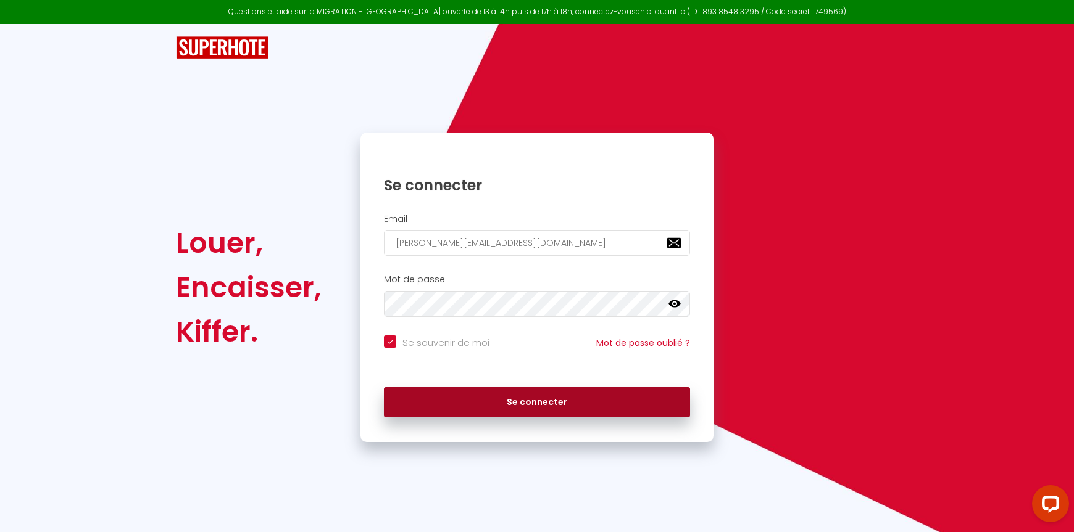
click at [523, 408] on button "Se connecter" at bounding box center [537, 402] width 306 height 31
checkbox input "true"
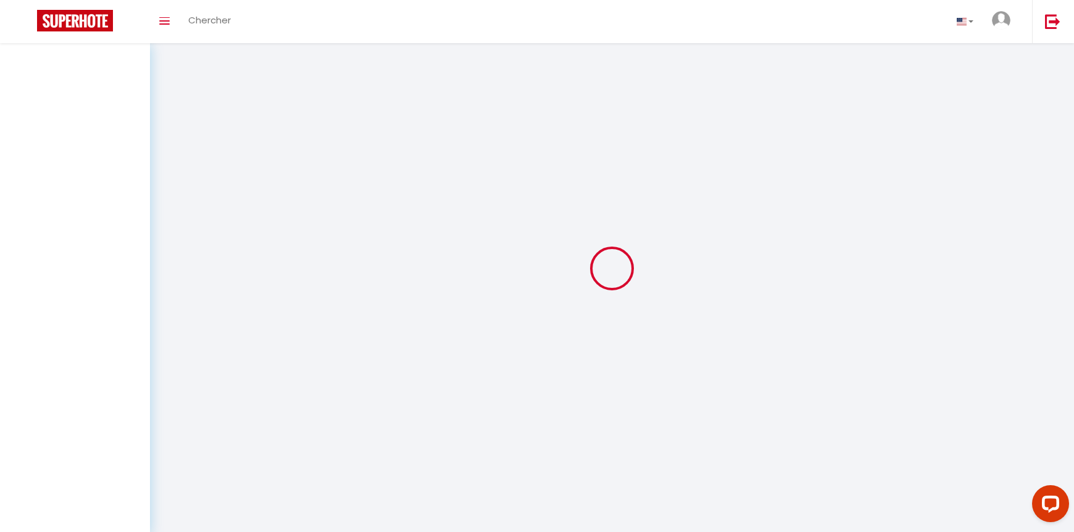
click at [551, 402] on div at bounding box center [612, 268] width 894 height 421
select select
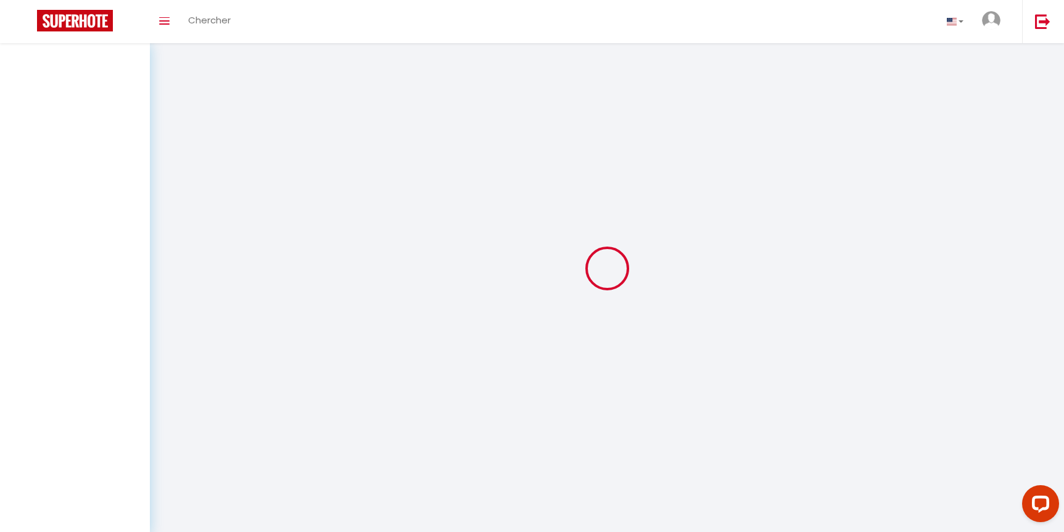
select select
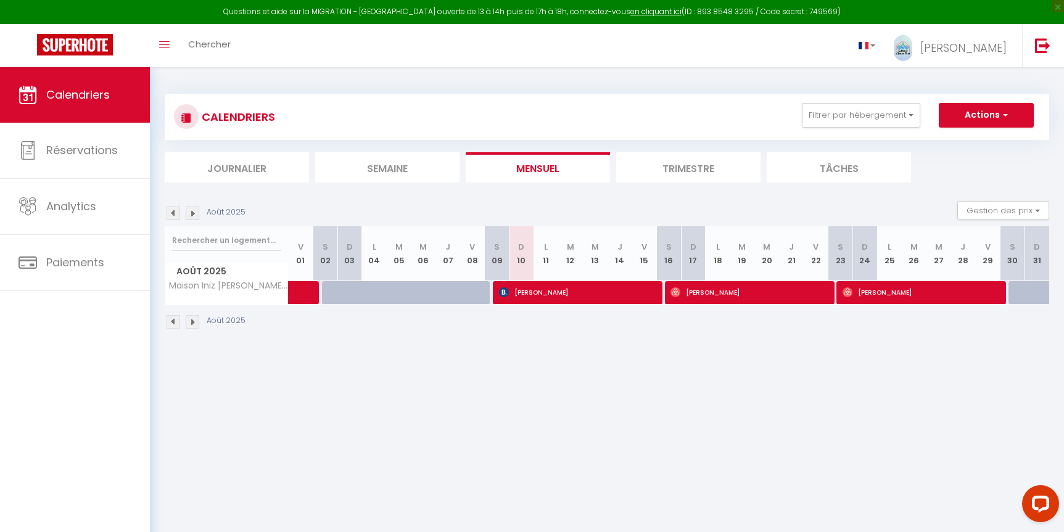
select select
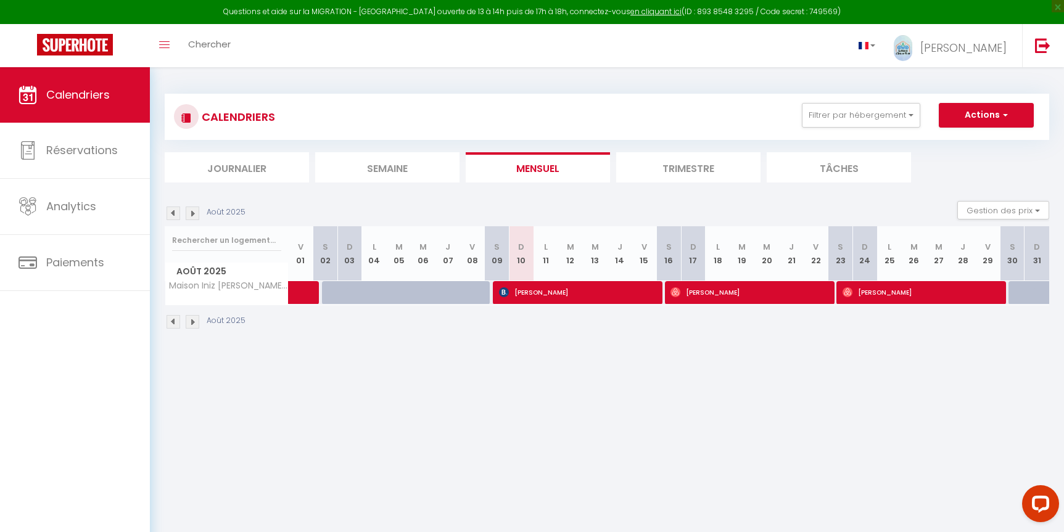
select select
click at [565, 292] on span "[PERSON_NAME]" at bounding box center [577, 292] width 156 height 23
select select "OK"
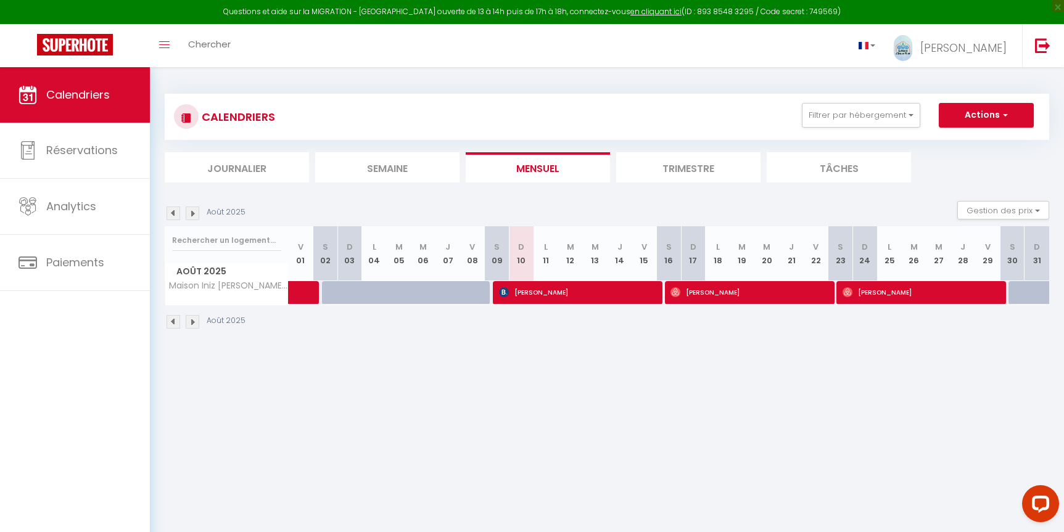
select select "0"
select select "1"
select select
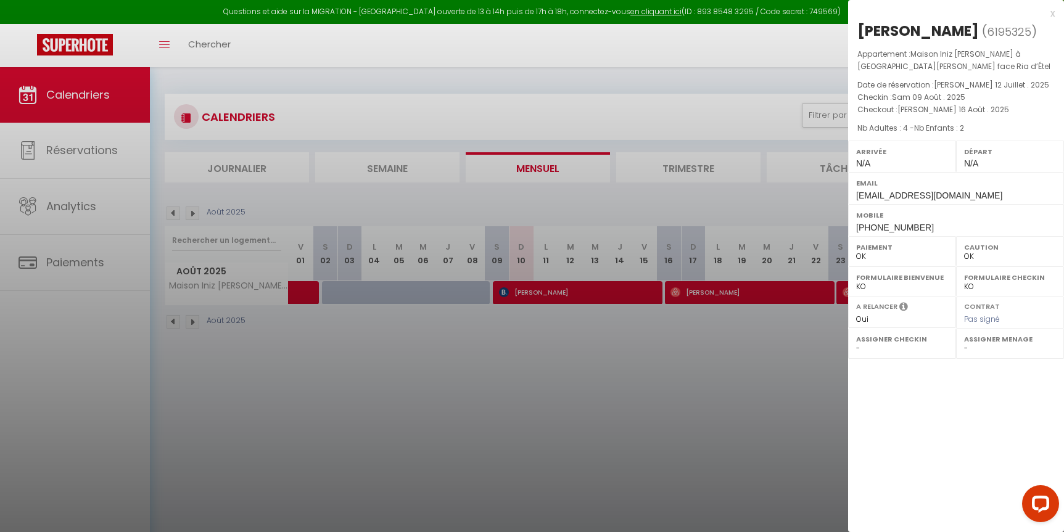
click at [570, 290] on div at bounding box center [532, 266] width 1064 height 532
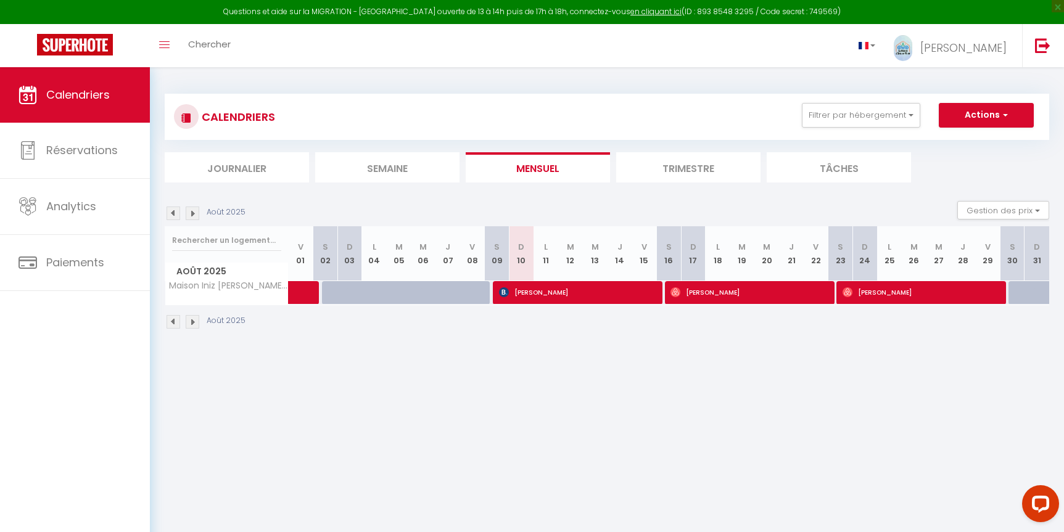
click at [558, 289] on span "[PERSON_NAME]" at bounding box center [577, 292] width 156 height 23
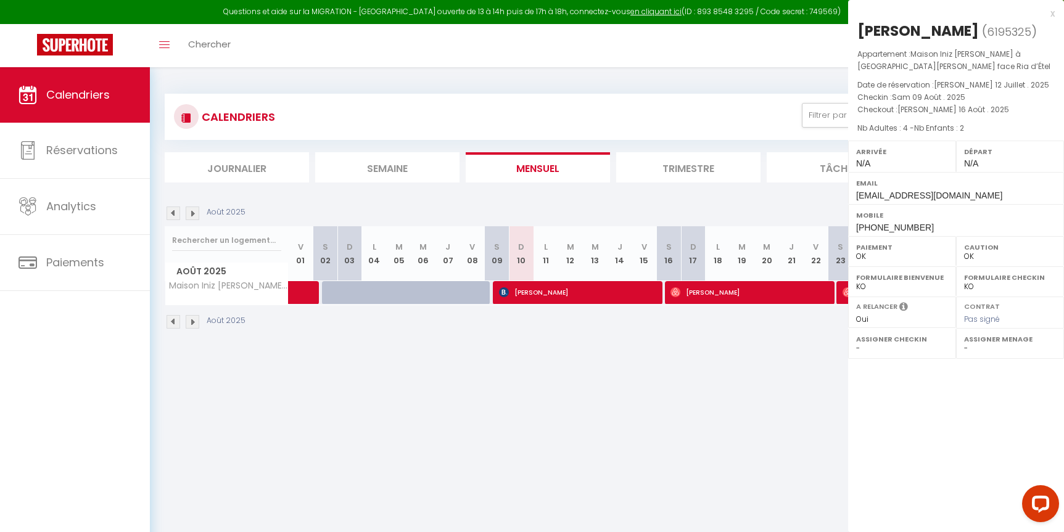
click at [558, 289] on div at bounding box center [532, 266] width 1064 height 532
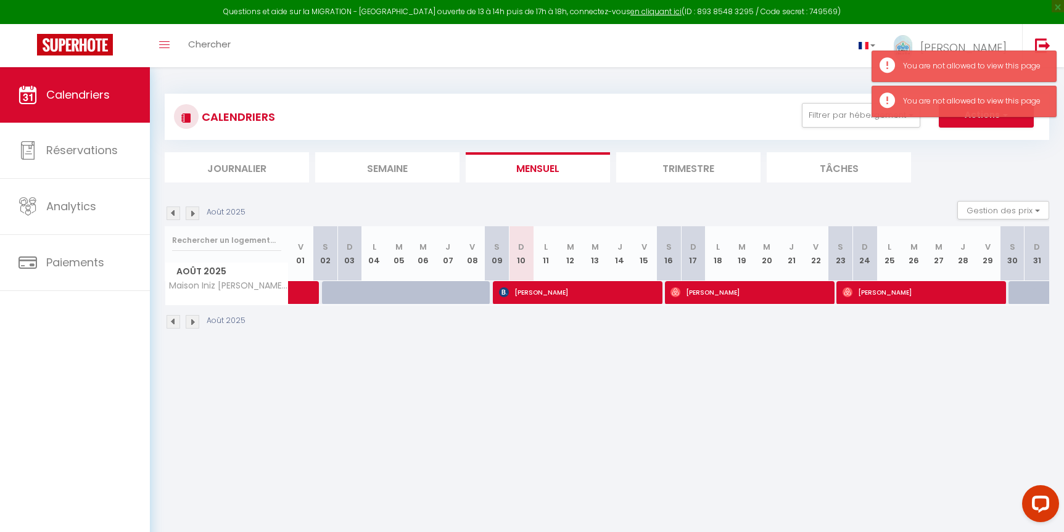
click at [733, 291] on span "[PERSON_NAME]" at bounding box center [749, 292] width 156 height 23
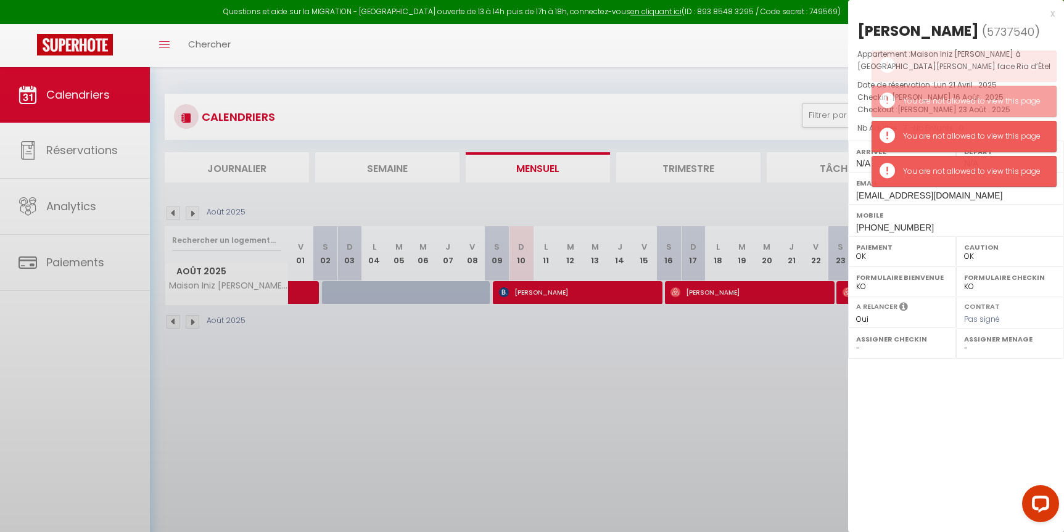
click at [733, 291] on div at bounding box center [532, 266] width 1064 height 532
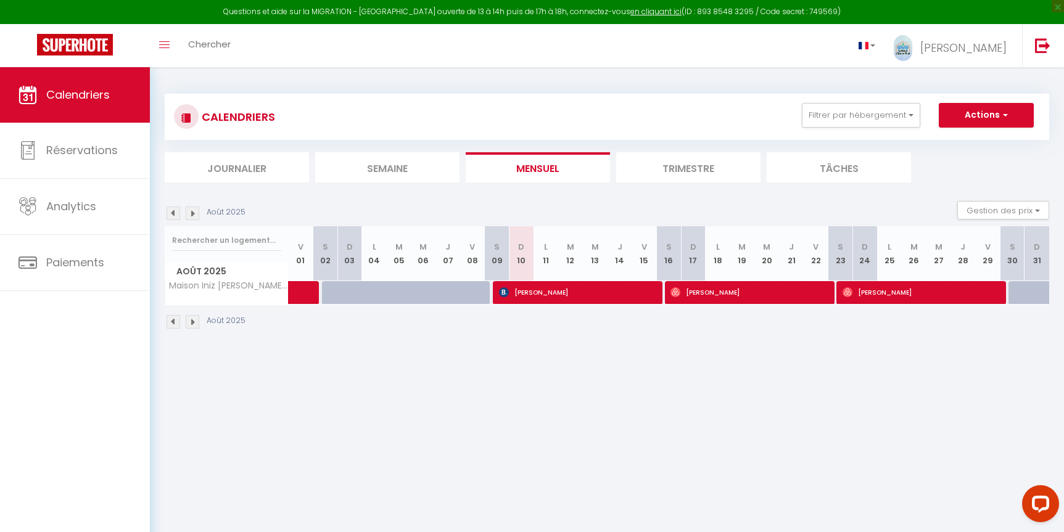
click at [687, 162] on li "Trimestre" at bounding box center [688, 167] width 144 height 30
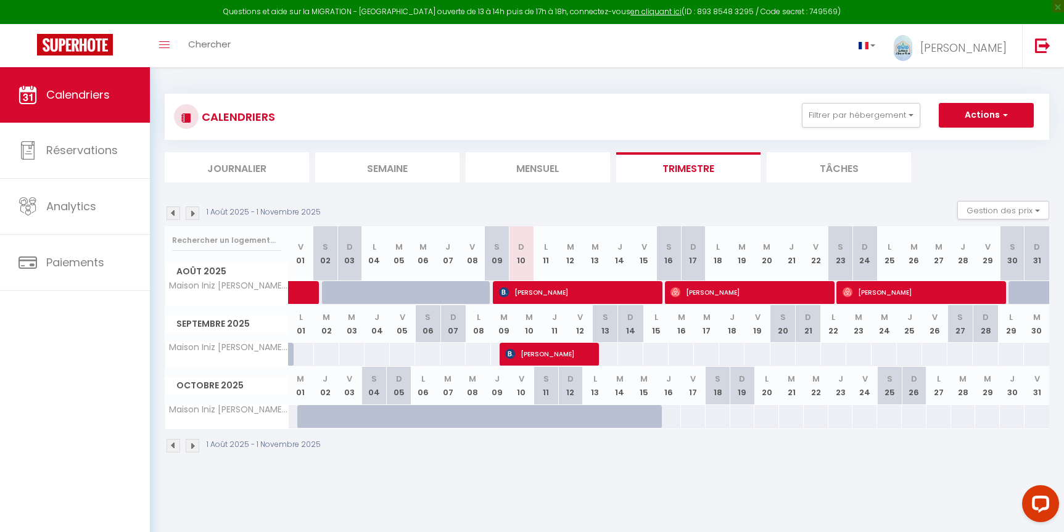
click at [191, 447] on img at bounding box center [193, 446] width 14 height 14
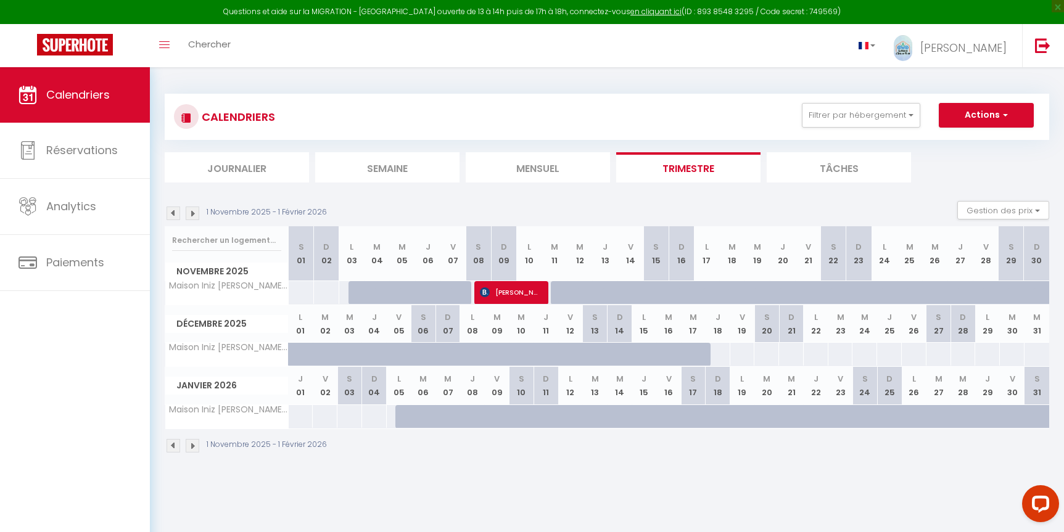
click at [170, 447] on img at bounding box center [174, 446] width 14 height 14
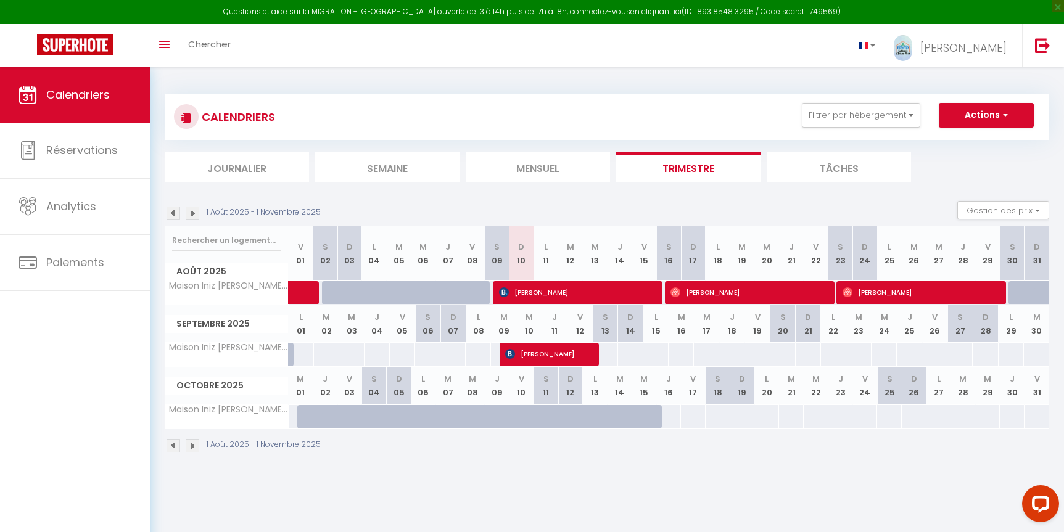
click at [557, 351] on span "[PERSON_NAME]" at bounding box center [546, 353] width 82 height 23
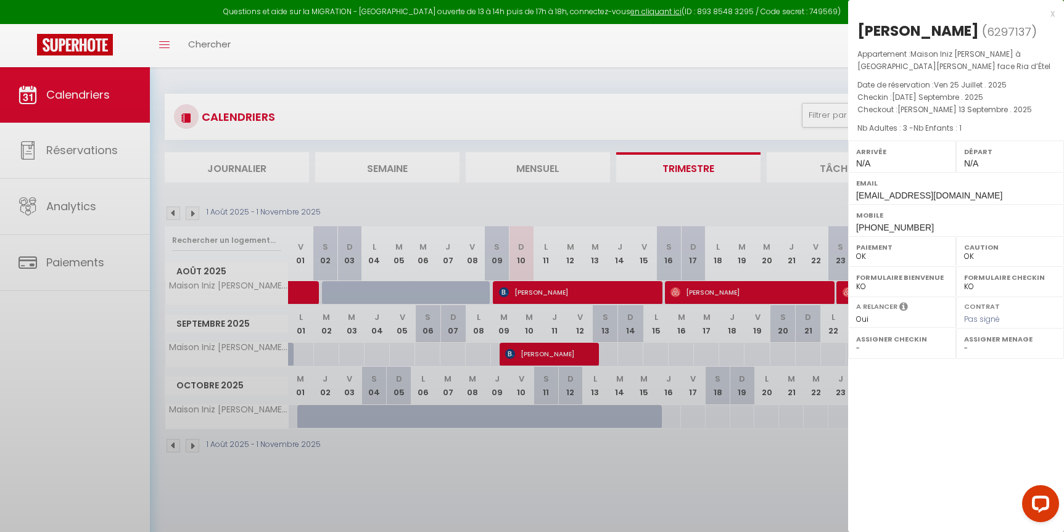
select select "KO"
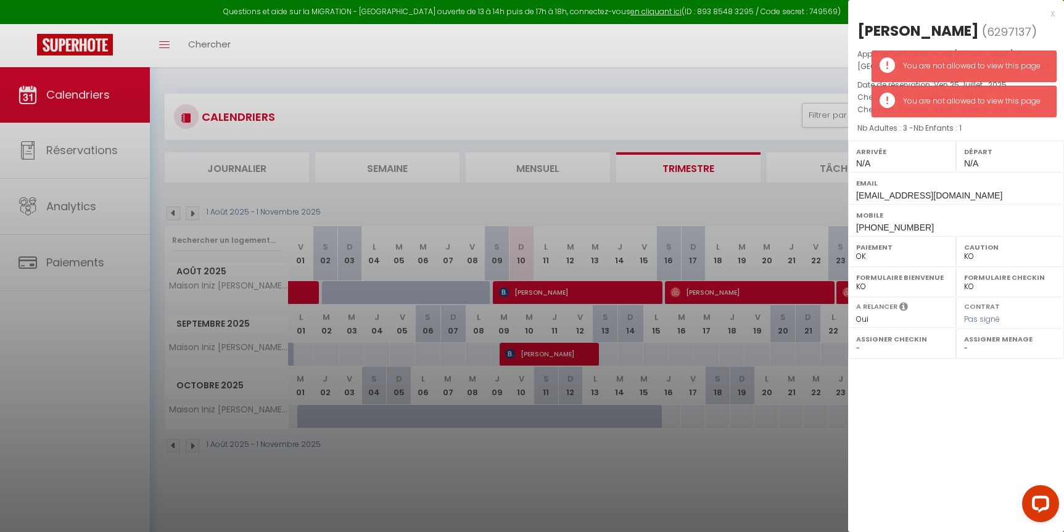
click at [1004, 131] on p "Nb Adultes : 3 - Nb Enfants : 1" at bounding box center [956, 128] width 197 height 12
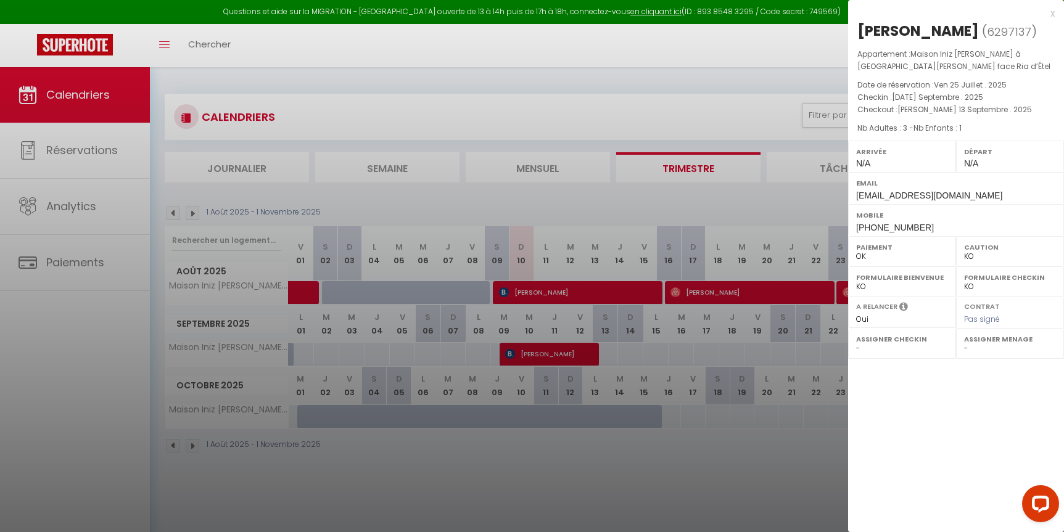
click at [191, 446] on div at bounding box center [532, 266] width 1064 height 532
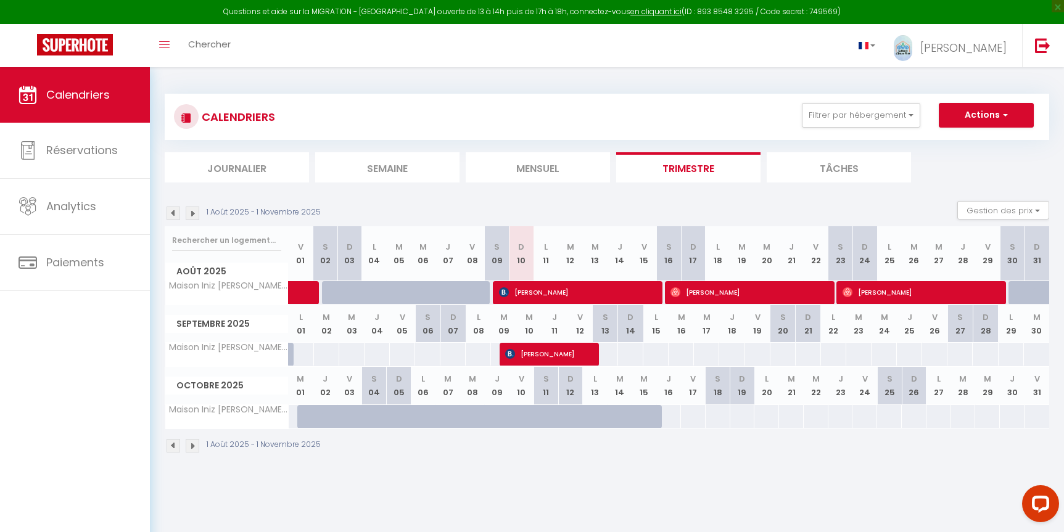
click at [191, 449] on img at bounding box center [193, 446] width 14 height 14
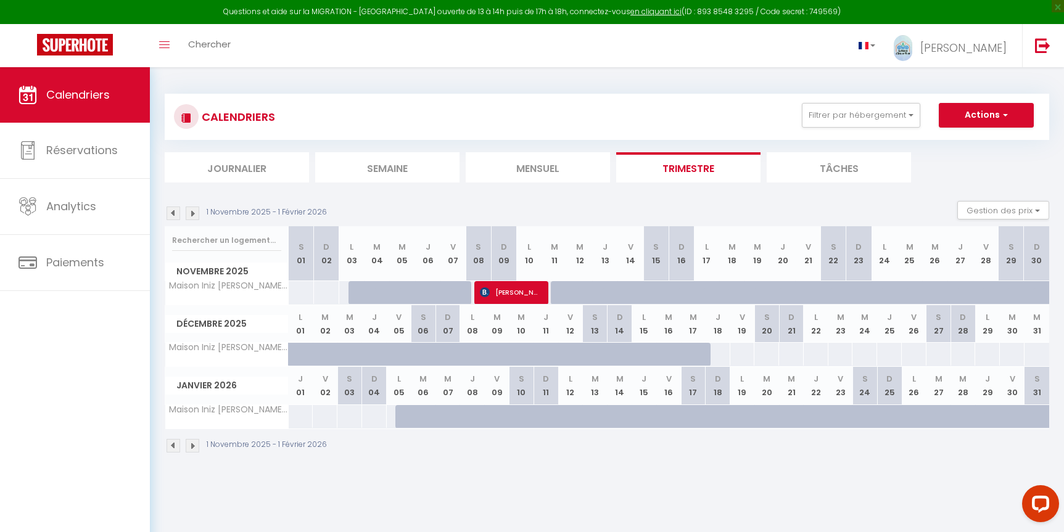
click at [512, 288] on span "[PERSON_NAME]" at bounding box center [509, 292] width 59 height 23
